Goal: Find specific page/section: Find specific page/section

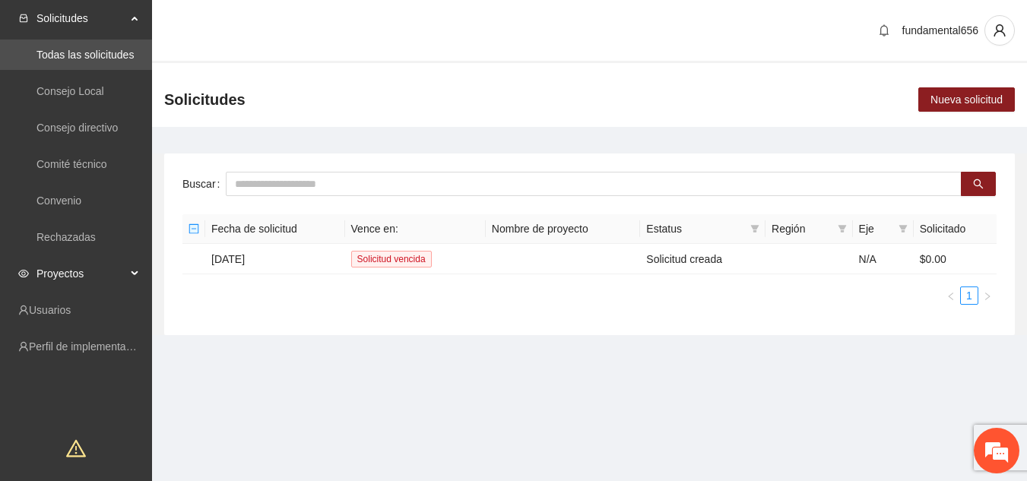
click at [128, 277] on div "Proyectos" at bounding box center [76, 273] width 152 height 30
click at [71, 309] on link "Activos" at bounding box center [53, 310] width 34 height 12
